Goal: Participate in discussion: Engage in conversation with other users on a specific topic

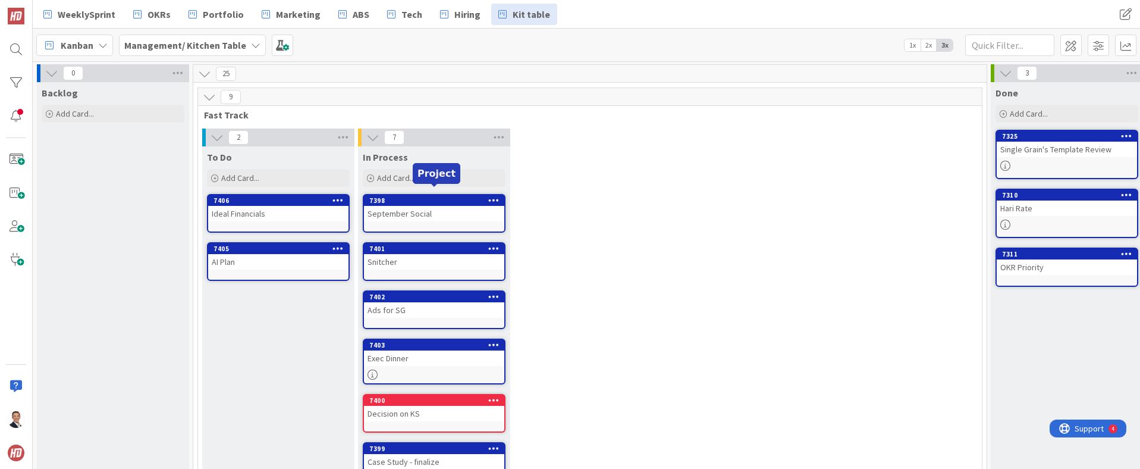
scroll to position [57, 3]
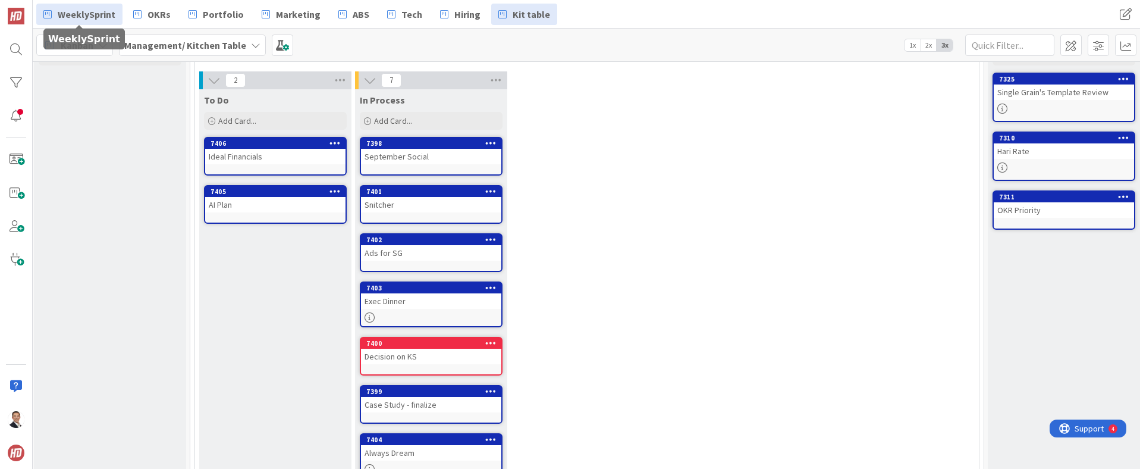
click at [98, 15] on span "WeeklySprint" at bounding box center [87, 14] width 58 height 14
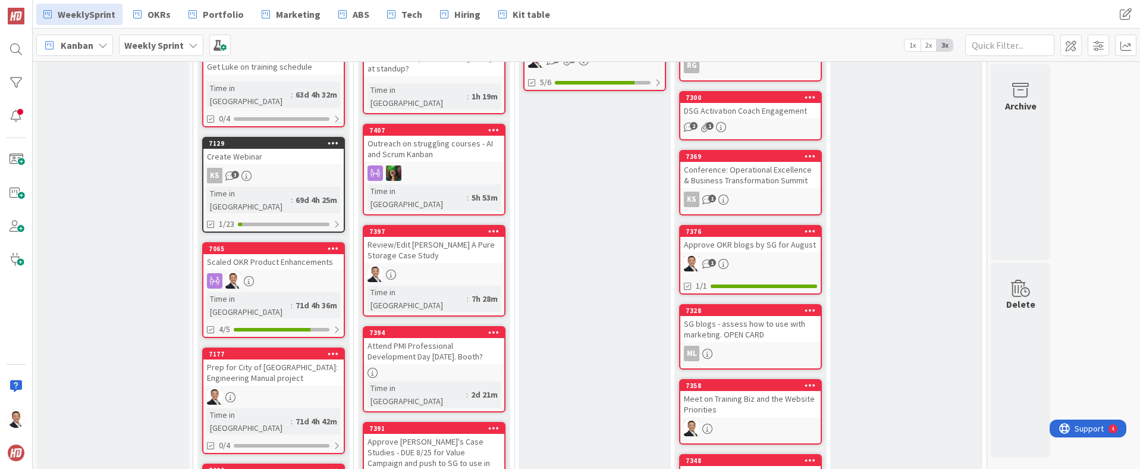
scroll to position [409, 0]
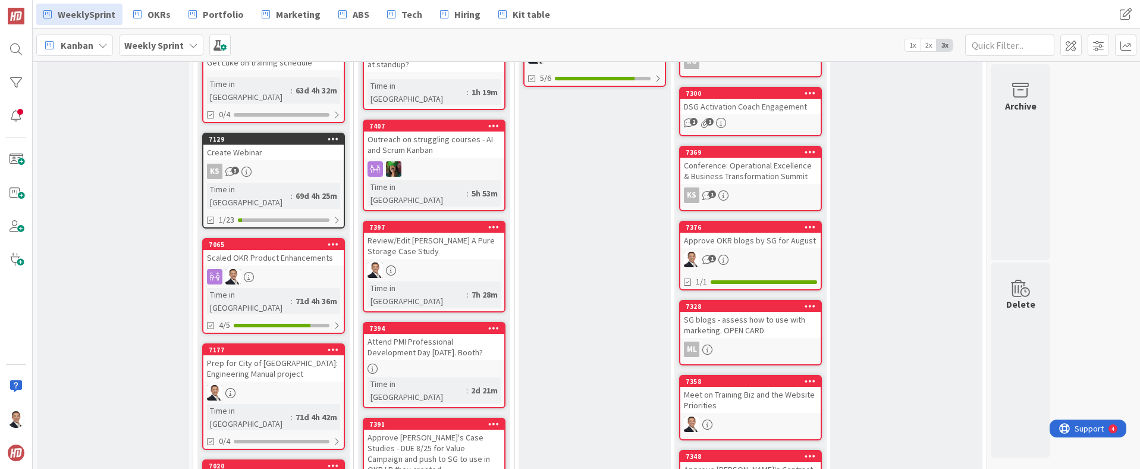
click at [469, 232] on div "Review/Edit [PERSON_NAME] A Pure Storage Case Study" at bounding box center [434, 245] width 140 height 26
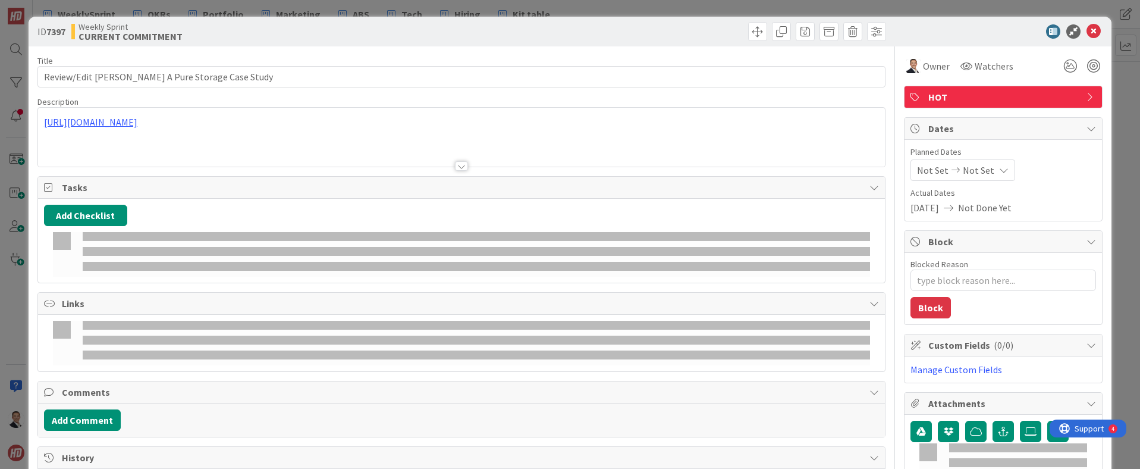
type textarea "x"
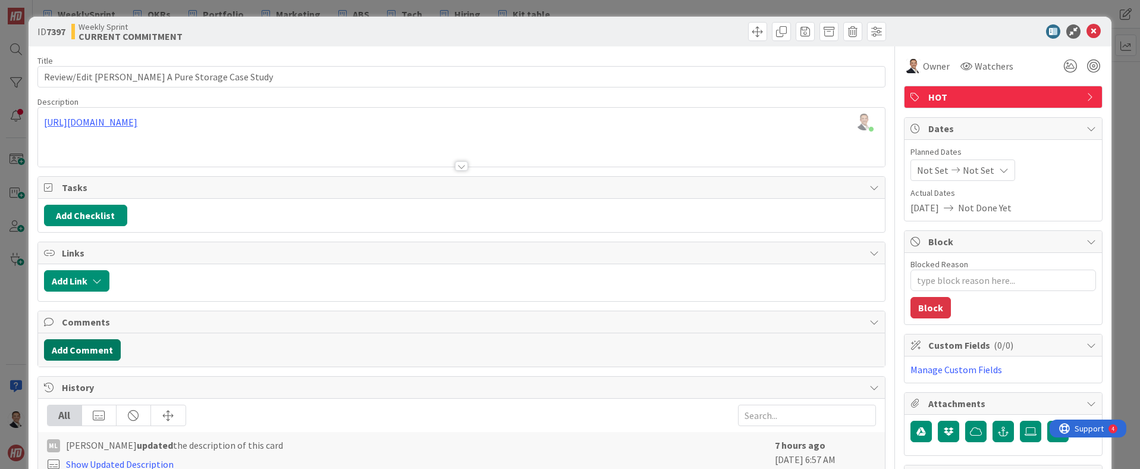
click at [87, 344] on button "Add Comment" at bounding box center [82, 349] width 77 height 21
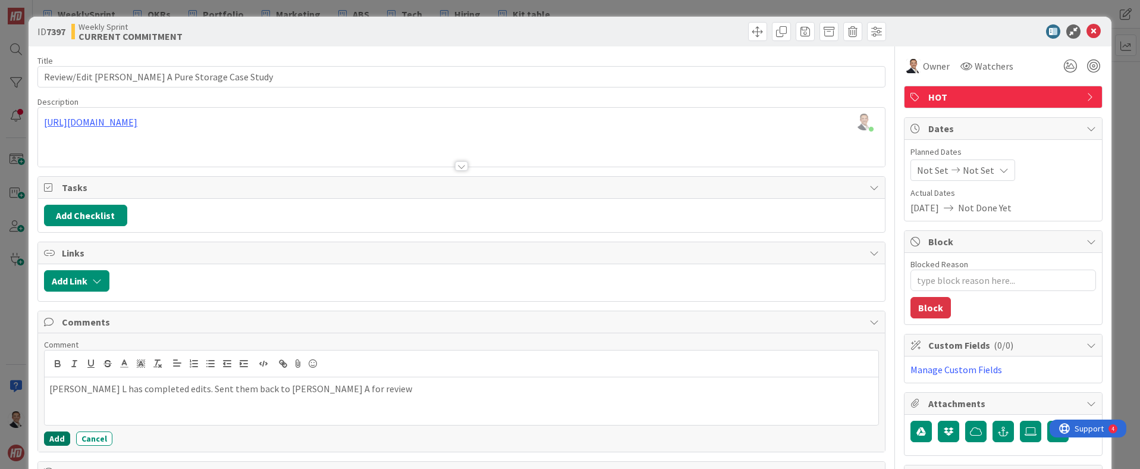
click at [55, 440] on button "Add" at bounding box center [57, 438] width 26 height 14
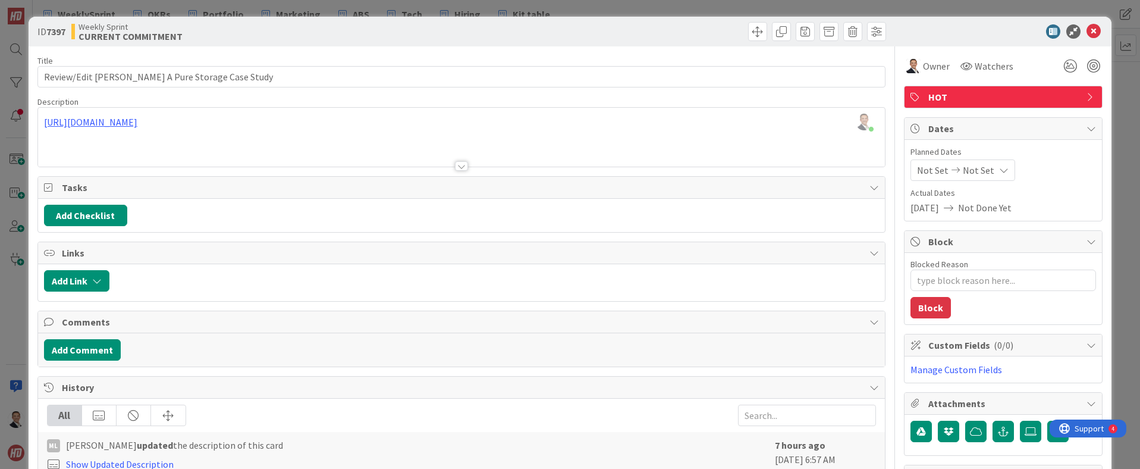
type textarea "x"
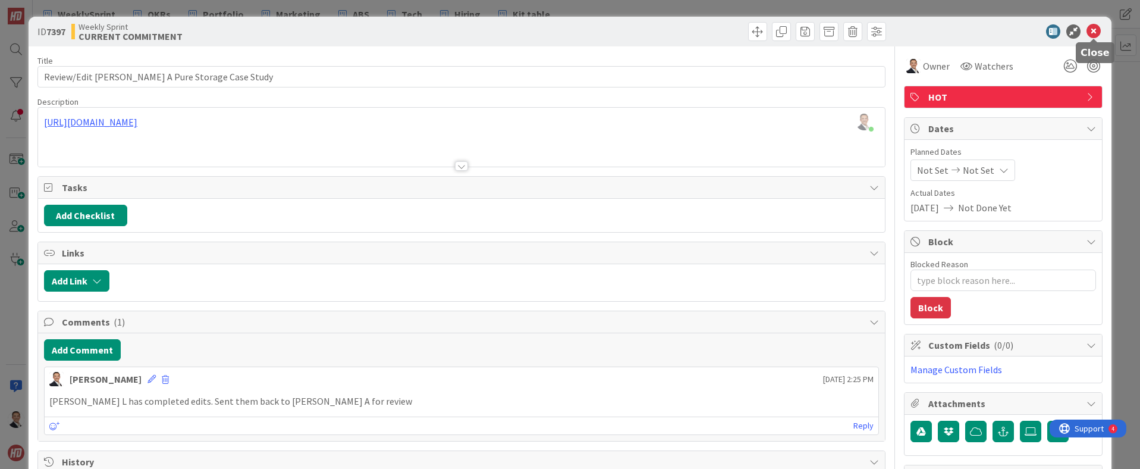
click at [1094, 32] on icon at bounding box center [1093, 31] width 14 height 14
